Goal: Information Seeking & Learning: Learn about a topic

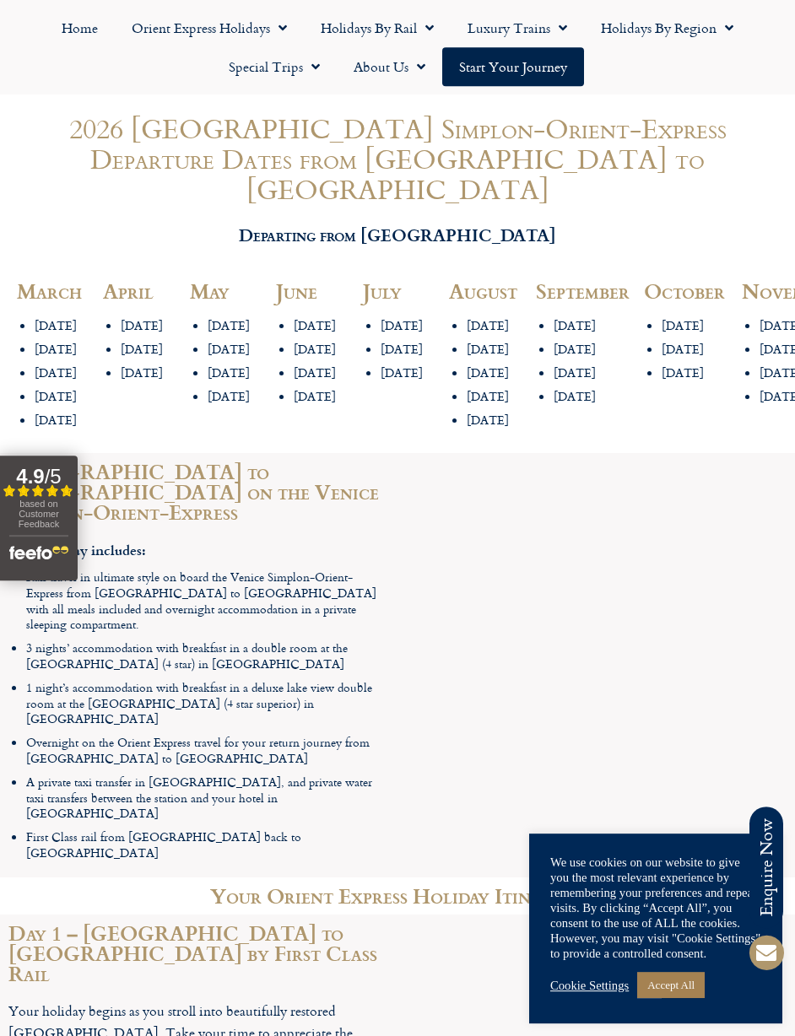
scroll to position [1973, 0]
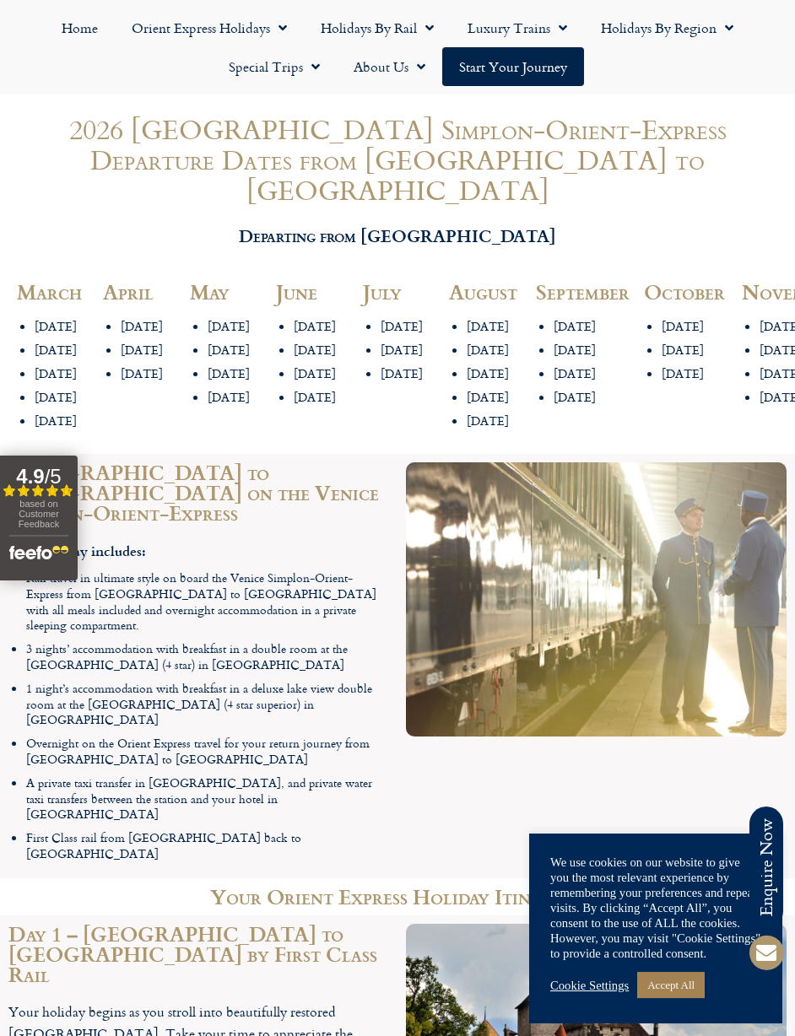
click at [299, 69] on link "Special Trips" at bounding box center [274, 66] width 125 height 39
click at [325, 94] on link "Latest Experiences" at bounding box center [294, 105] width 164 height 39
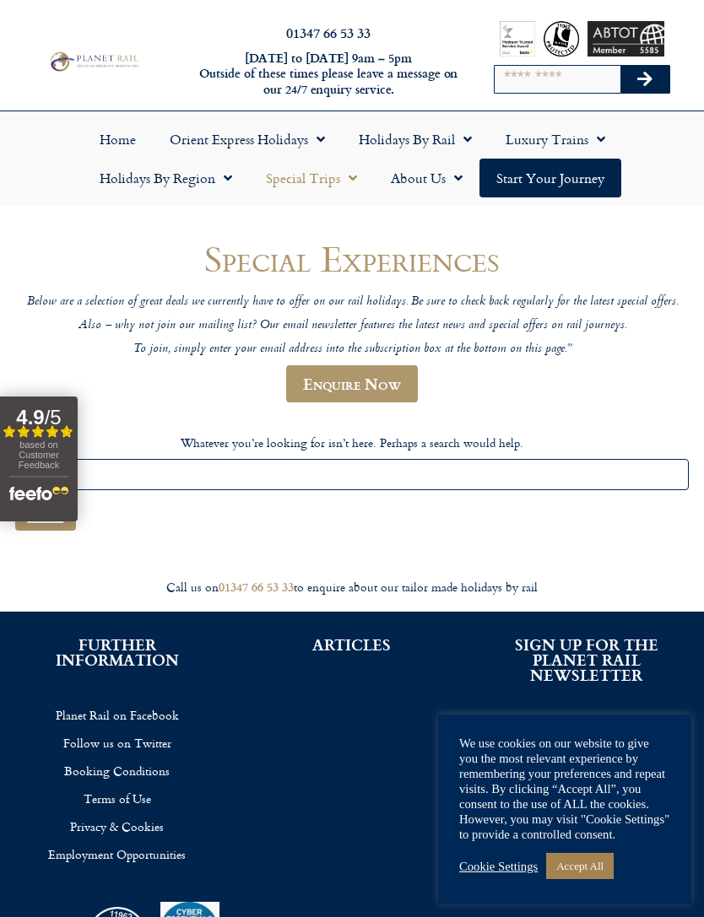
click at [318, 180] on link "Special Trips" at bounding box center [311, 178] width 125 height 39
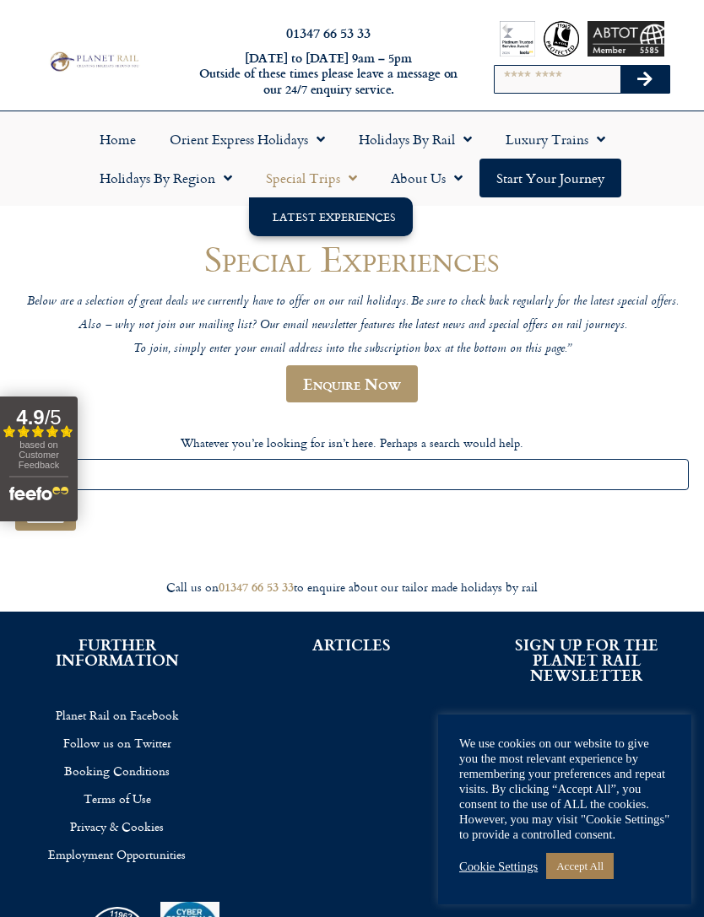
click at [536, 239] on h1 "Special Experiences" at bounding box center [351, 259] width 673 height 40
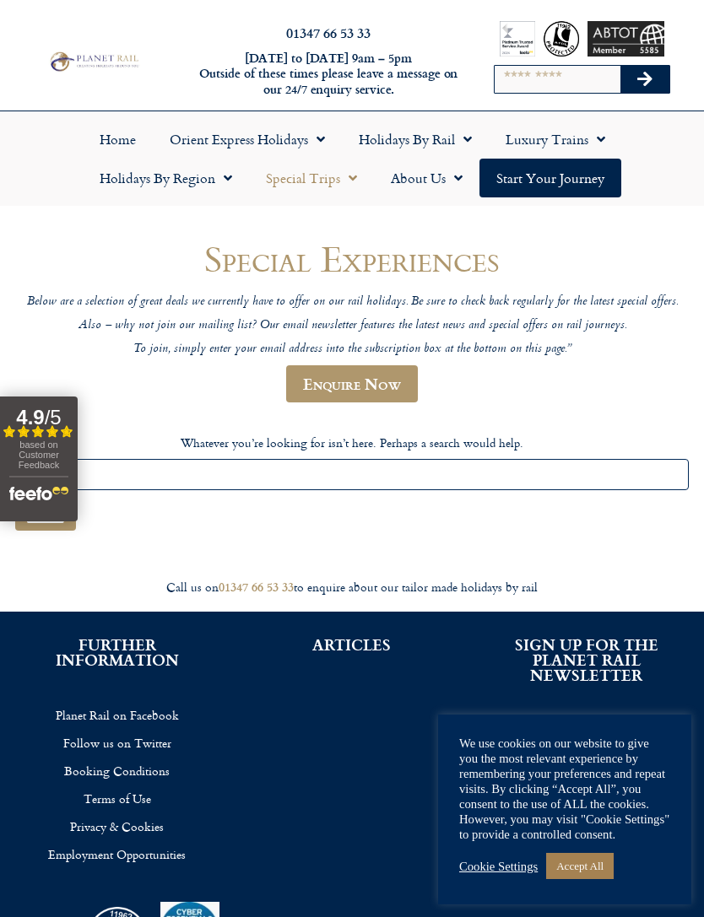
click at [585, 138] on link "Luxury Trains" at bounding box center [555, 139] width 133 height 39
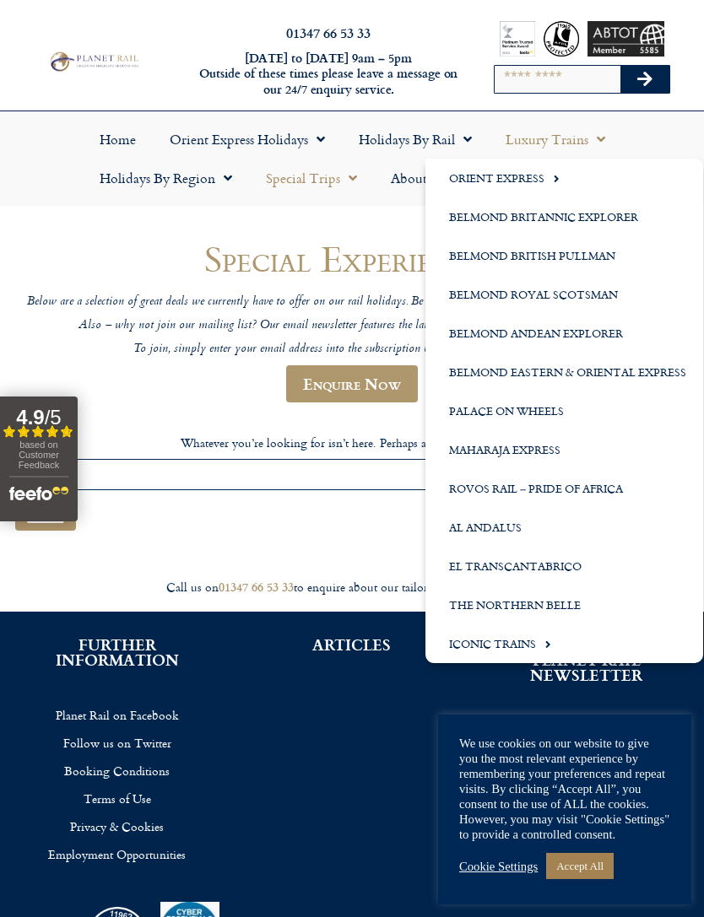
click at [645, 851] on div "Cookie Settings Accept All" at bounding box center [564, 866] width 211 height 35
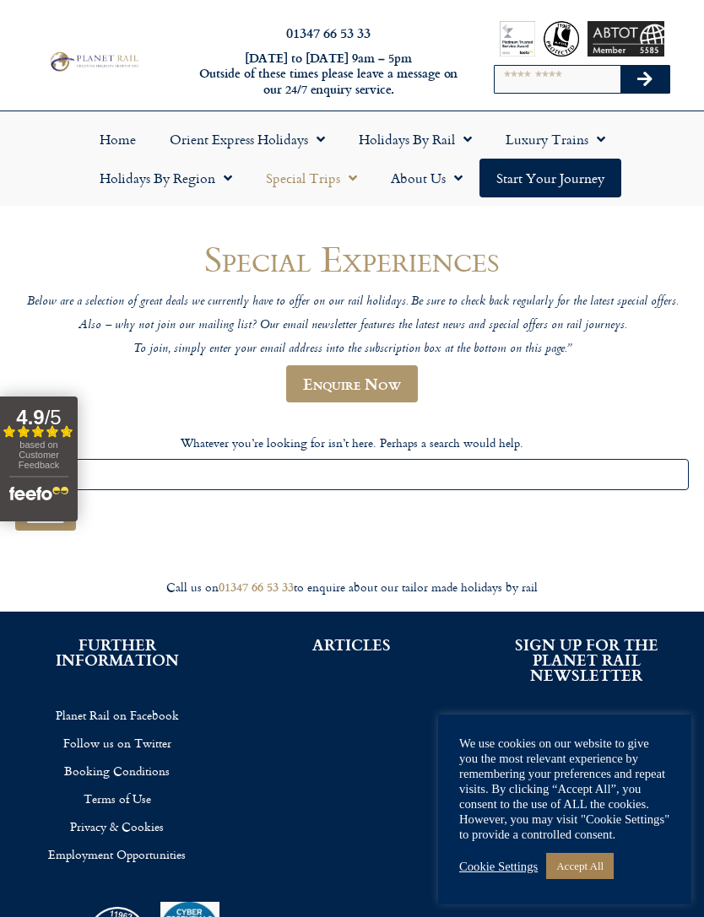
click at [289, 141] on link "Orient Express Holidays" at bounding box center [247, 139] width 189 height 39
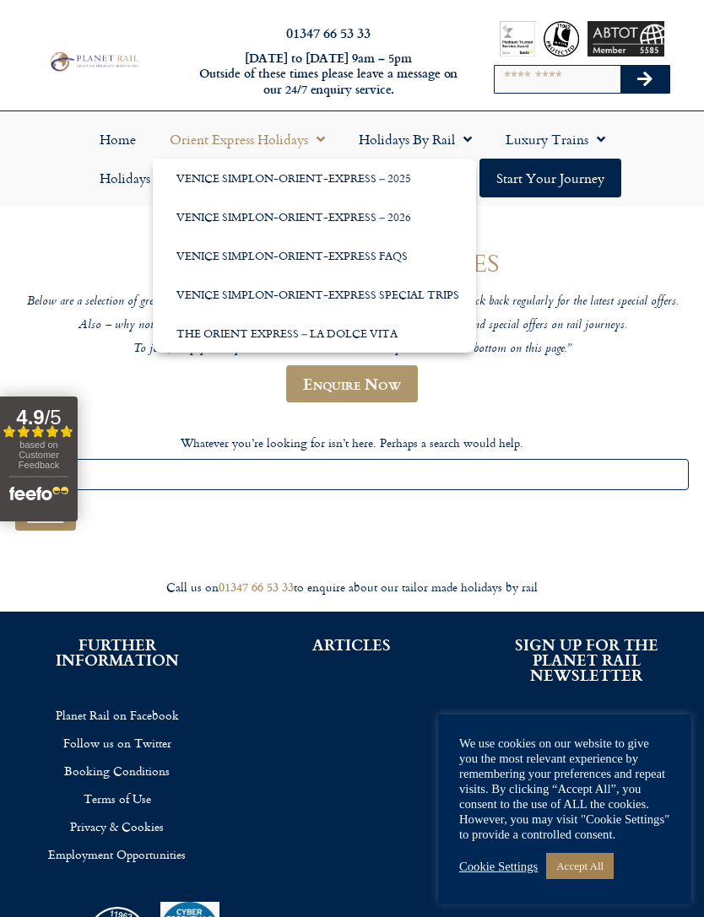
click at [365, 179] on link "Venice Simplon-Orient-Express – 2025" at bounding box center [314, 178] width 323 height 39
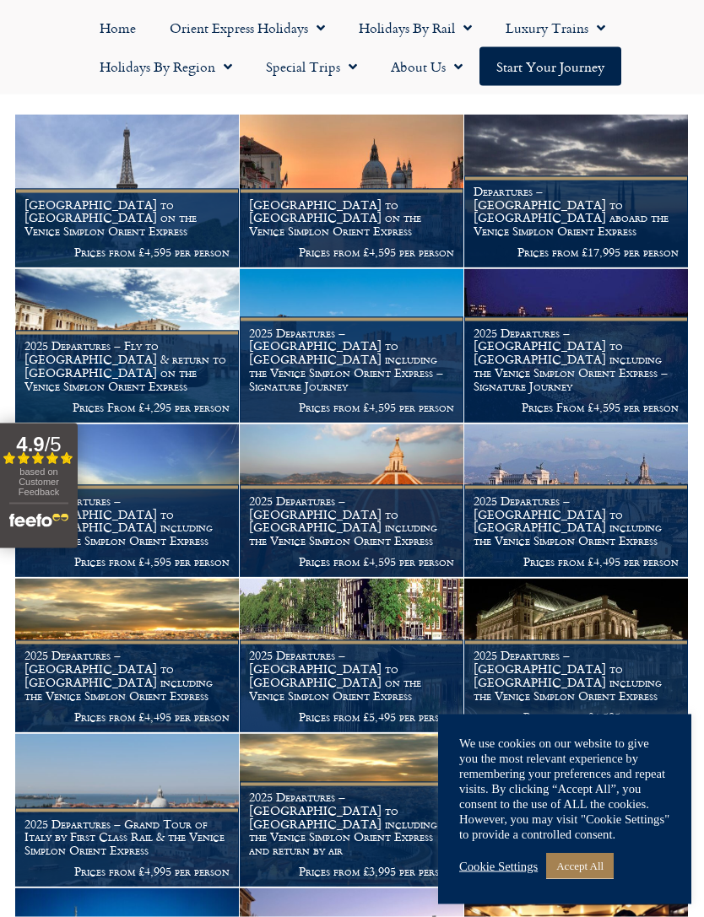
scroll to position [273, 0]
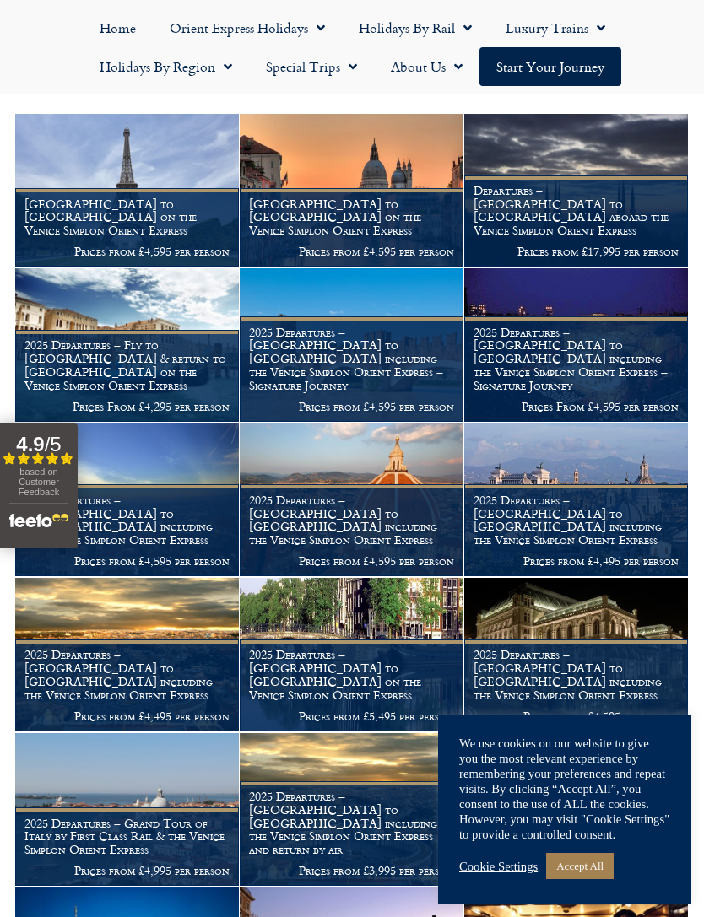
click at [164, 374] on h1 "2025 Departures – Fly to [GEOGRAPHIC_DATA] & return to [GEOGRAPHIC_DATA] on the…" at bounding box center [126, 364] width 205 height 53
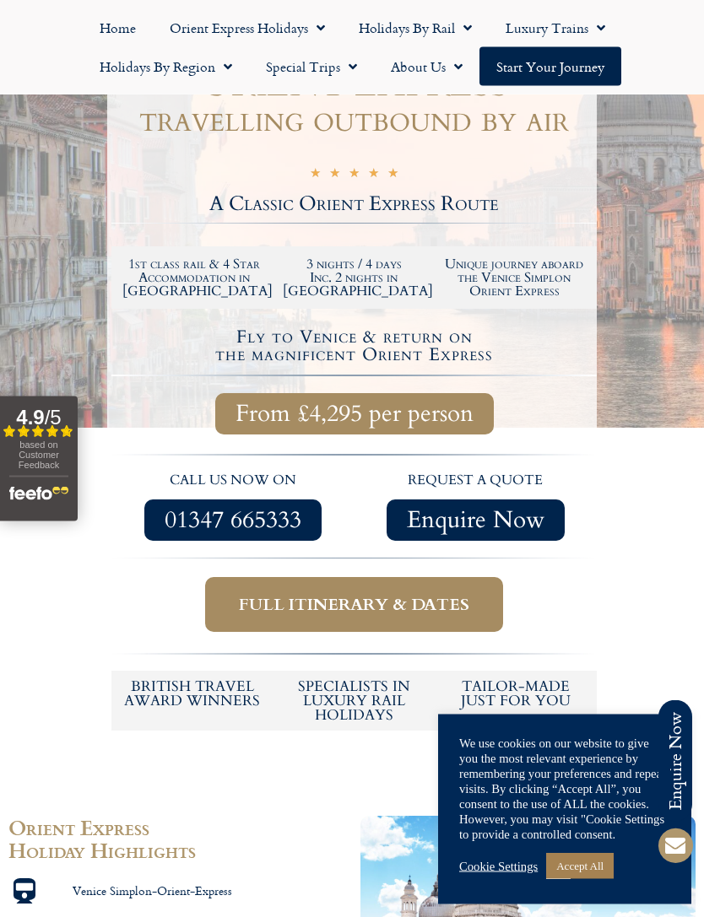
scroll to position [340, 0]
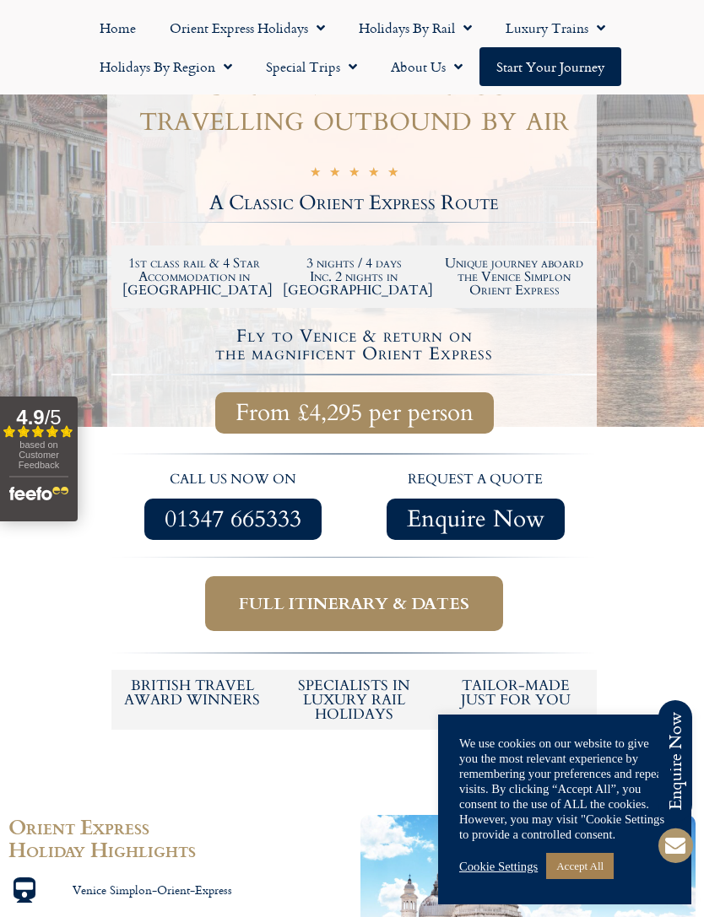
click at [410, 593] on span "Full itinerary & dates" at bounding box center [354, 603] width 230 height 21
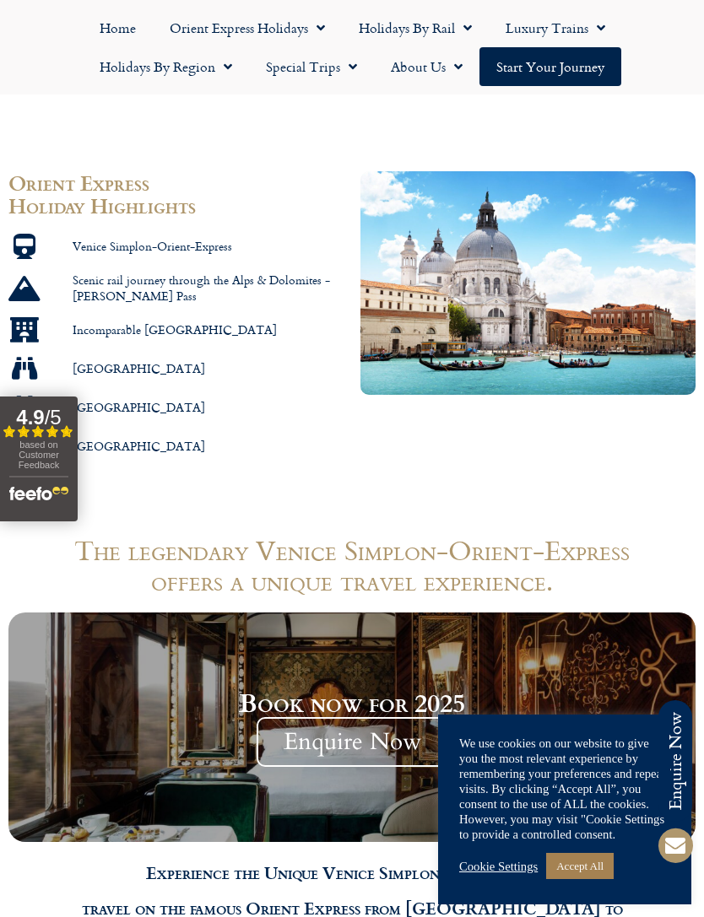
scroll to position [981, 0]
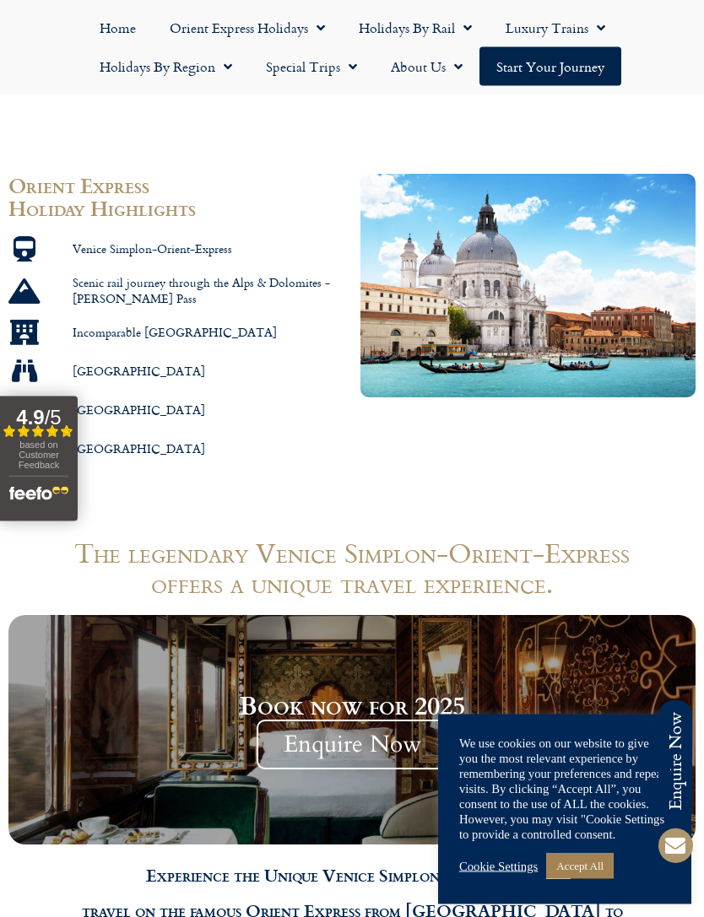
click at [300, 35] on link "Orient Express Holidays" at bounding box center [247, 27] width 189 height 39
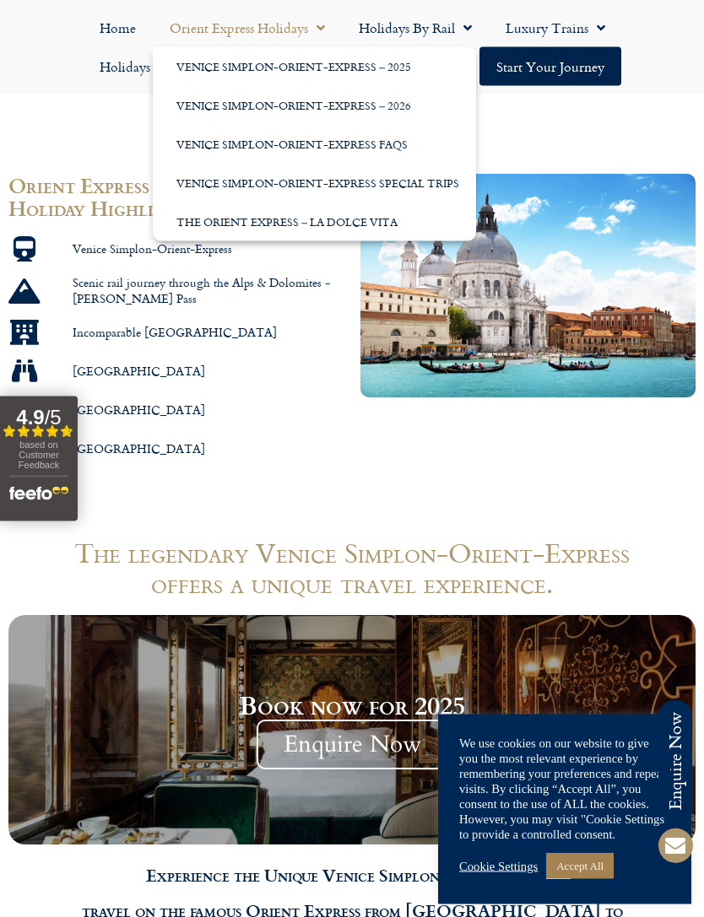
scroll to position [981, 0]
click at [424, 186] on link "Venice Simplon-Orient-Express Special Trips" at bounding box center [314, 183] width 323 height 39
